Goal: Book appointment/travel/reservation

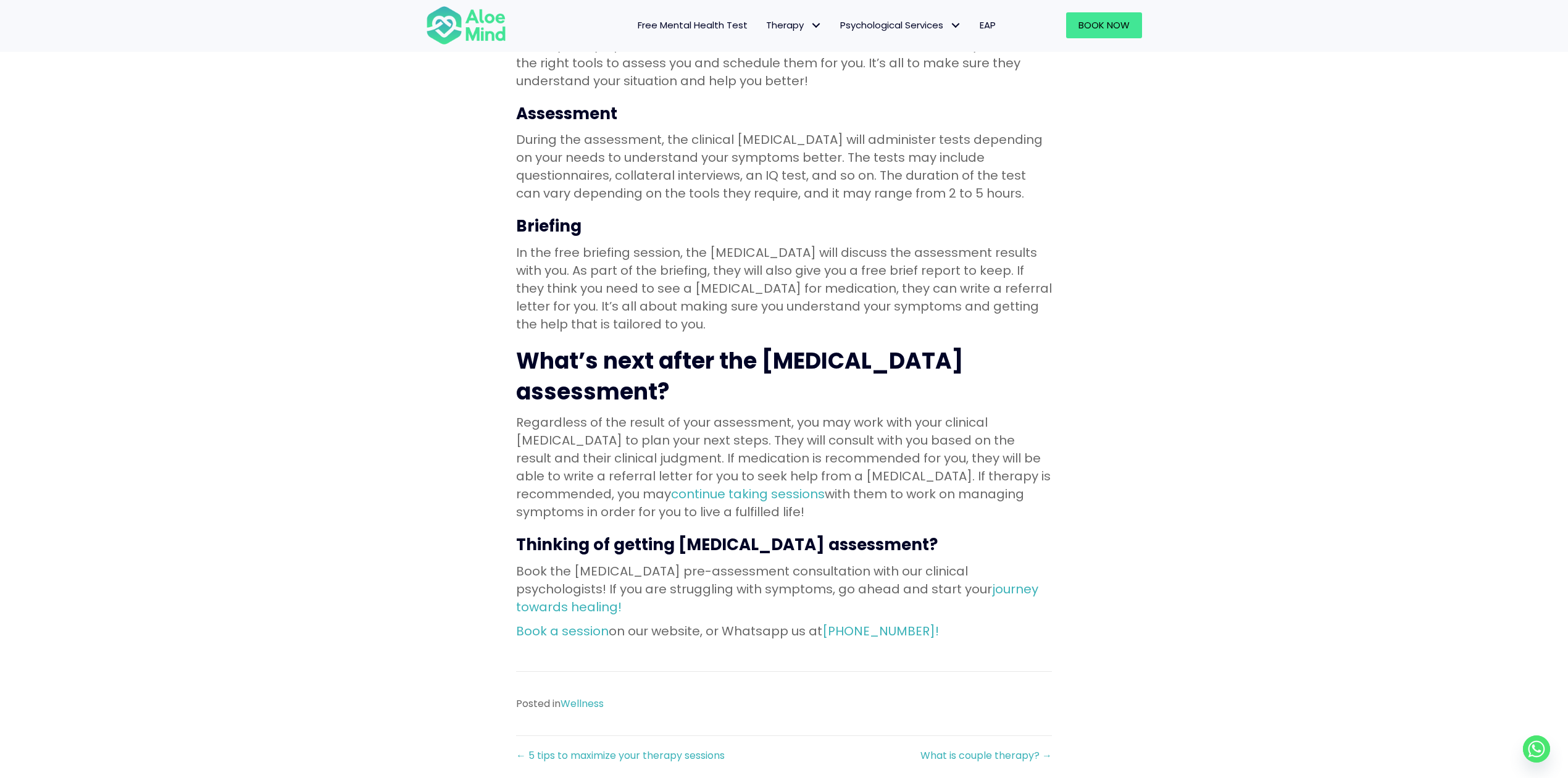
scroll to position [1317, 0]
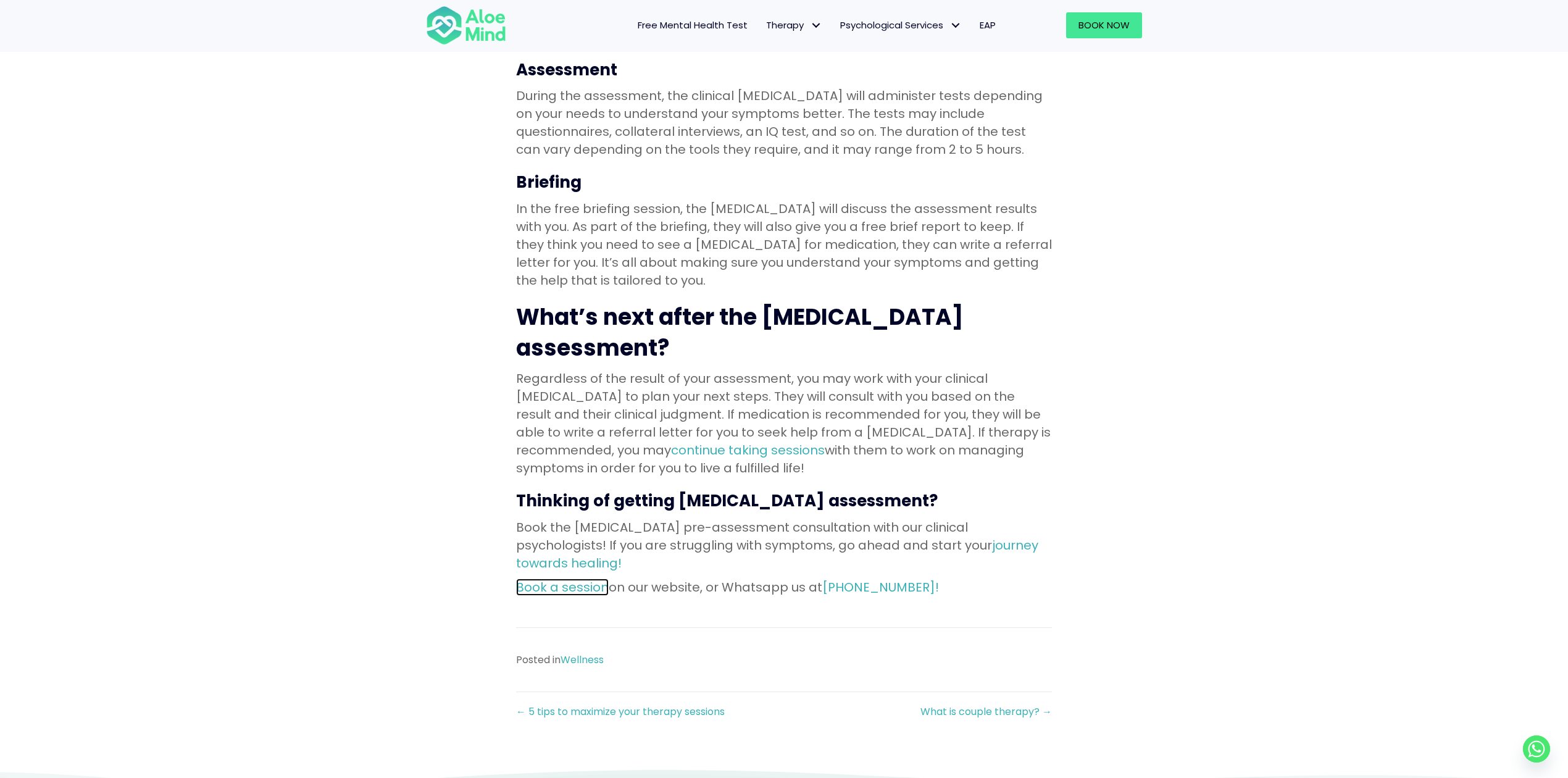
click at [553, 578] on link "Book a session" at bounding box center [563, 586] width 93 height 17
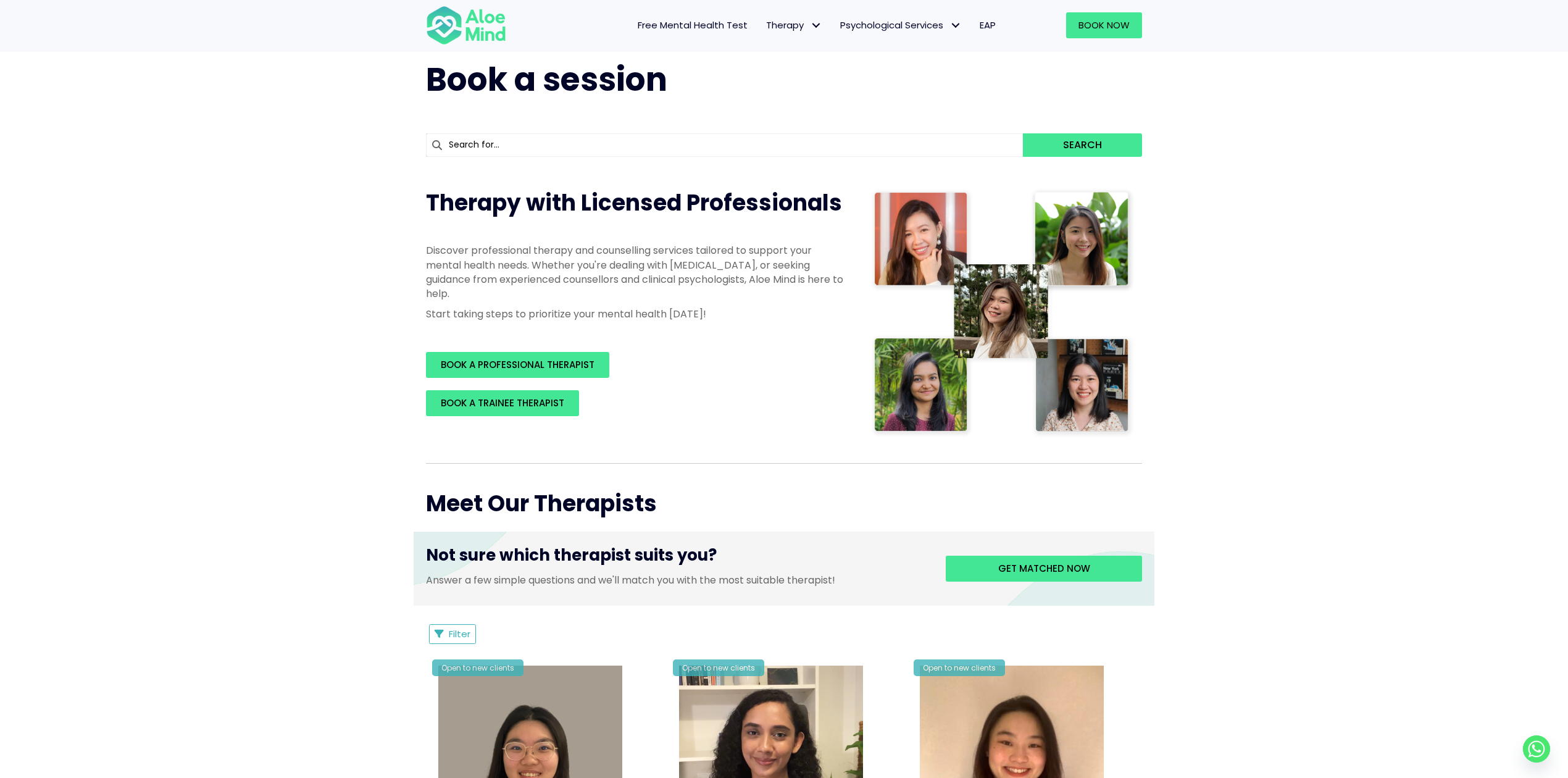
scroll to position [31, 0]
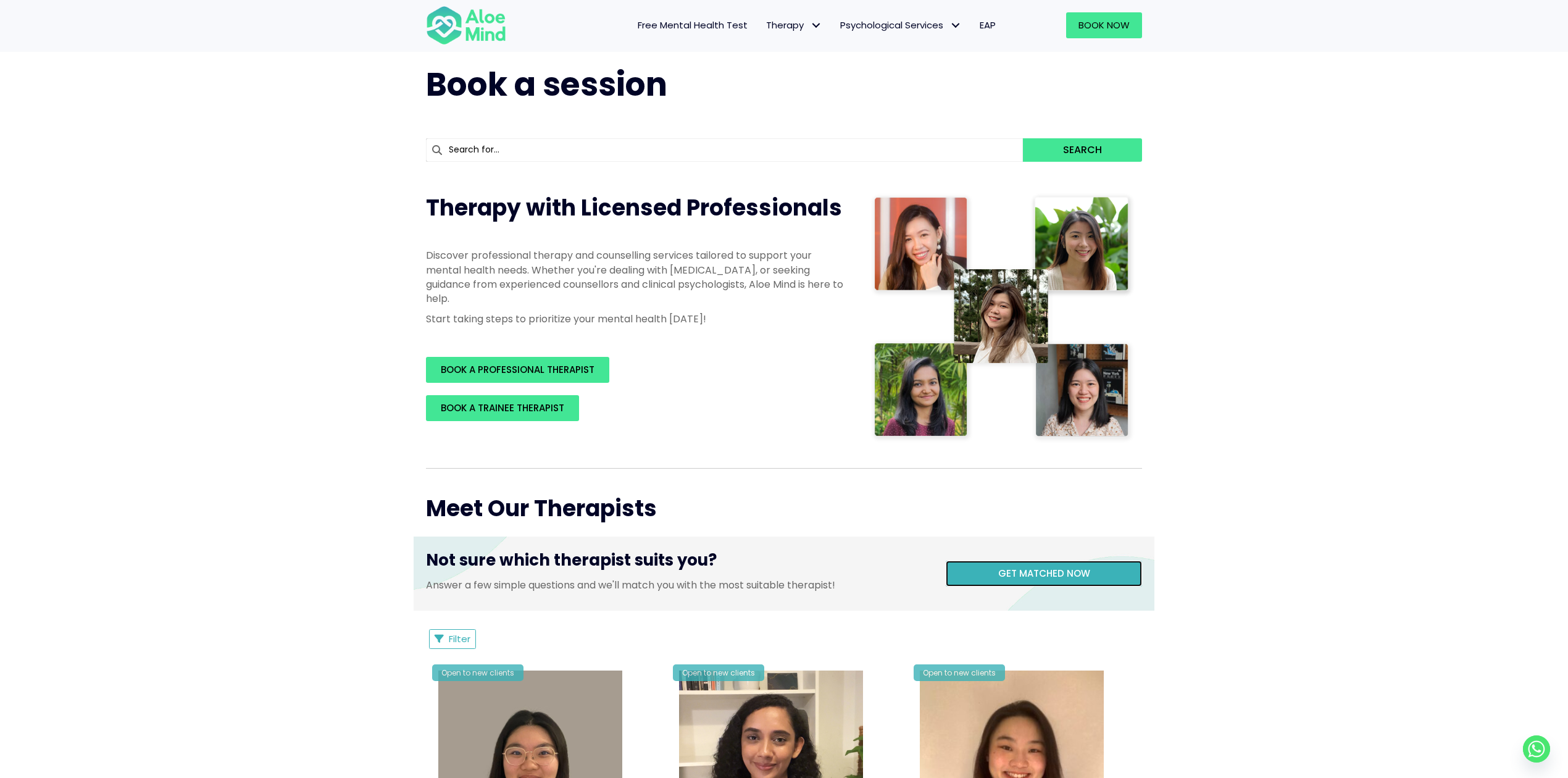
click at [1070, 571] on span "Get matched now" at bounding box center [1044, 573] width 92 height 13
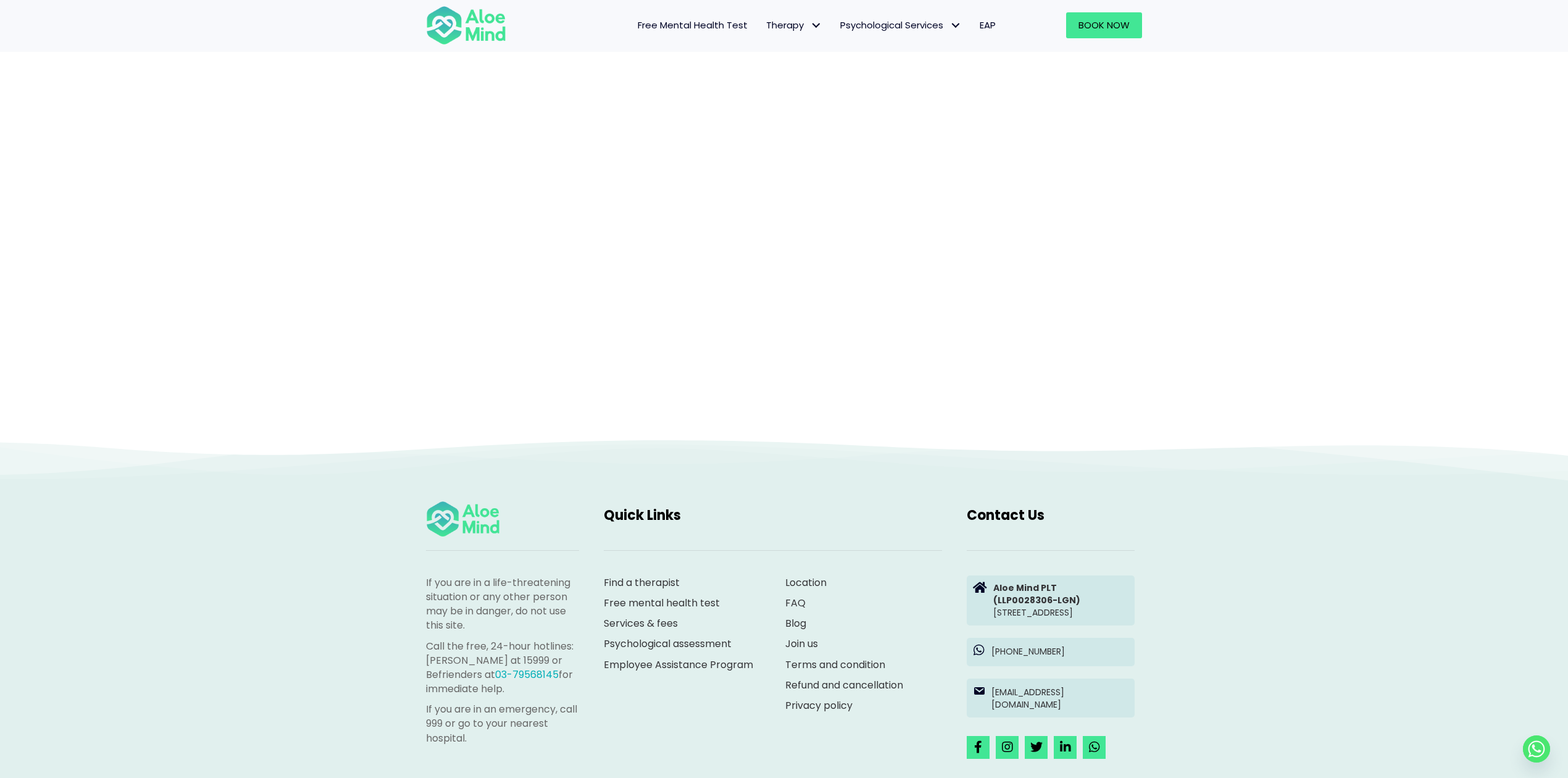
scroll to position [127, 0]
